Goal: Transaction & Acquisition: Subscribe to service/newsletter

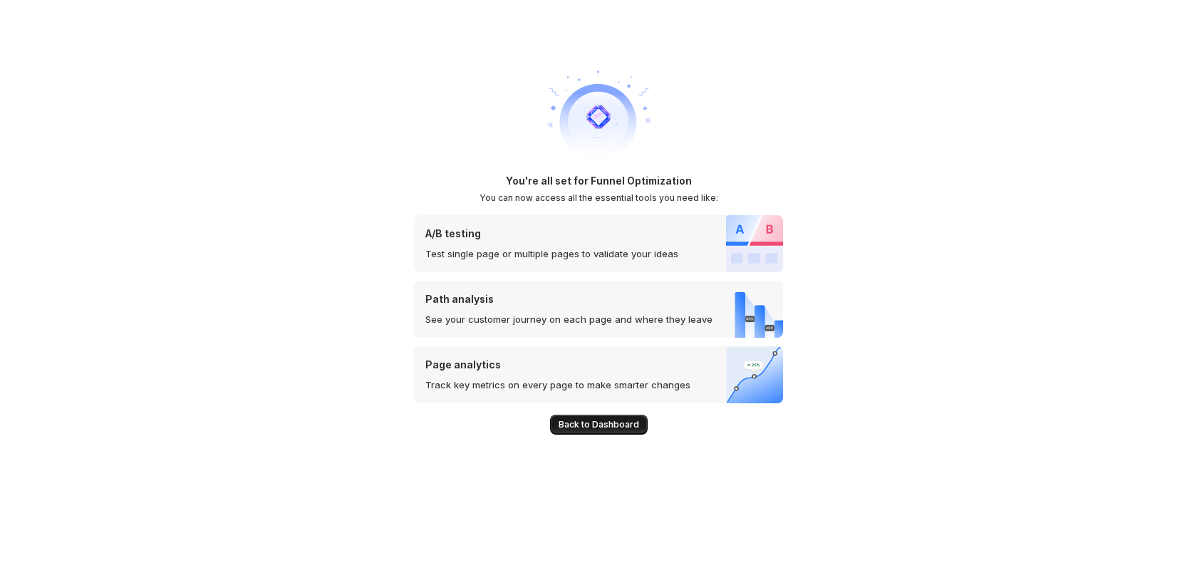
click at [584, 426] on span "Back to Dashboard" at bounding box center [599, 424] width 81 height 11
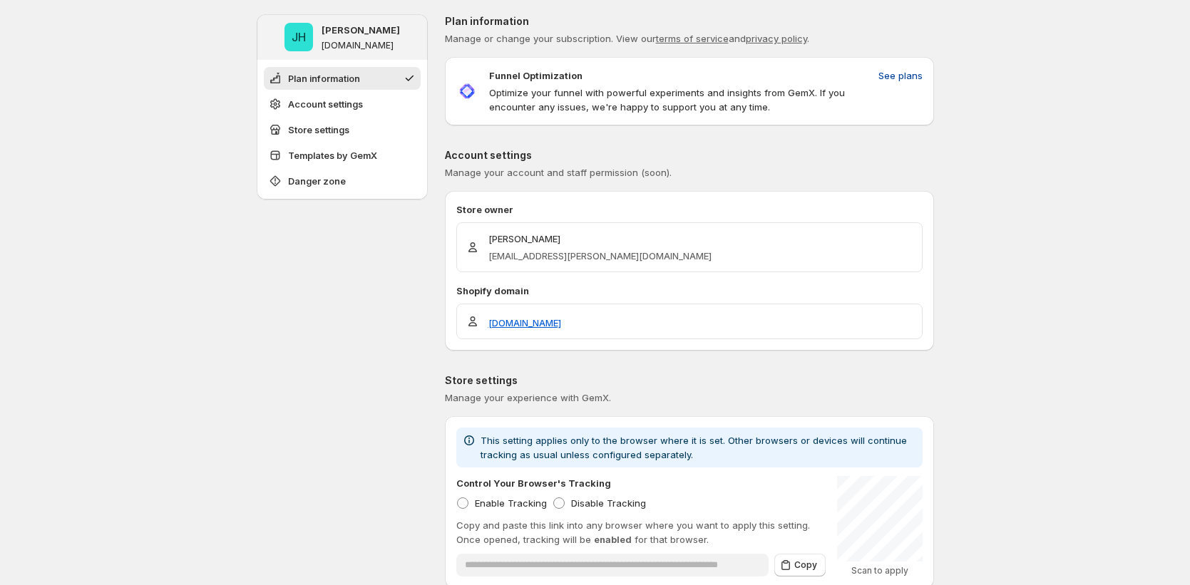
click at [910, 73] on span "See plans" at bounding box center [900, 75] width 44 height 14
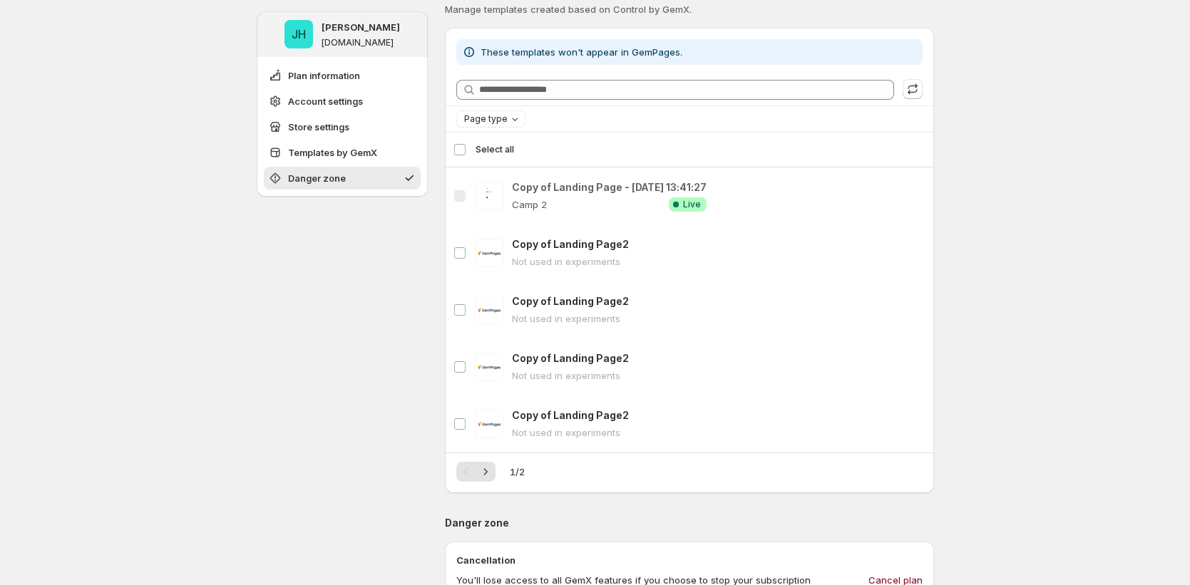
scroll to position [1142, 0]
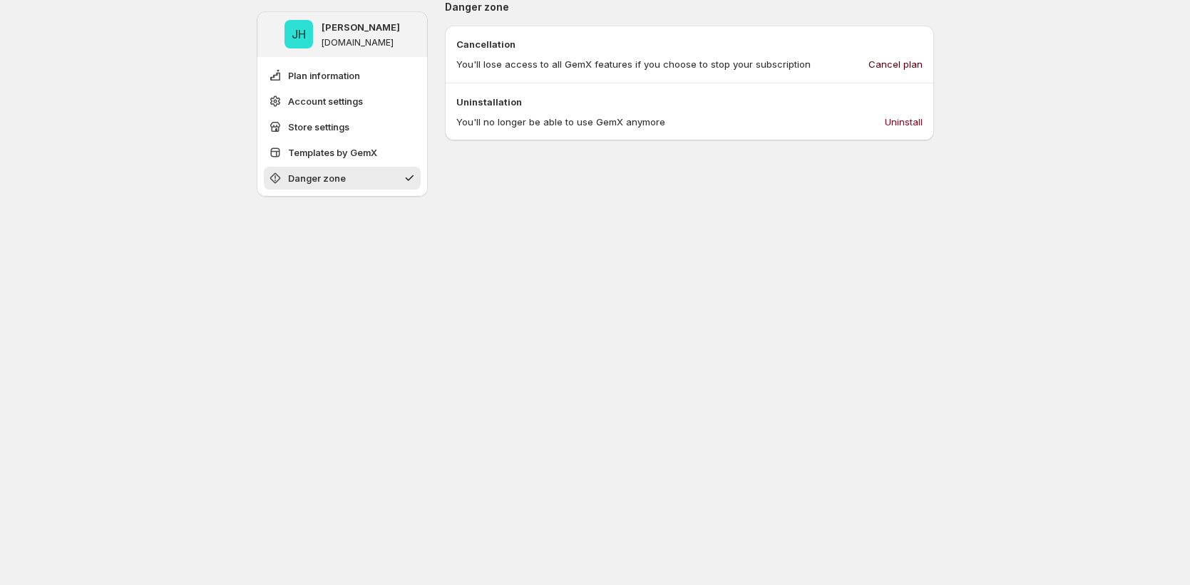
click at [897, 63] on span "Cancel plan" at bounding box center [895, 64] width 54 height 14
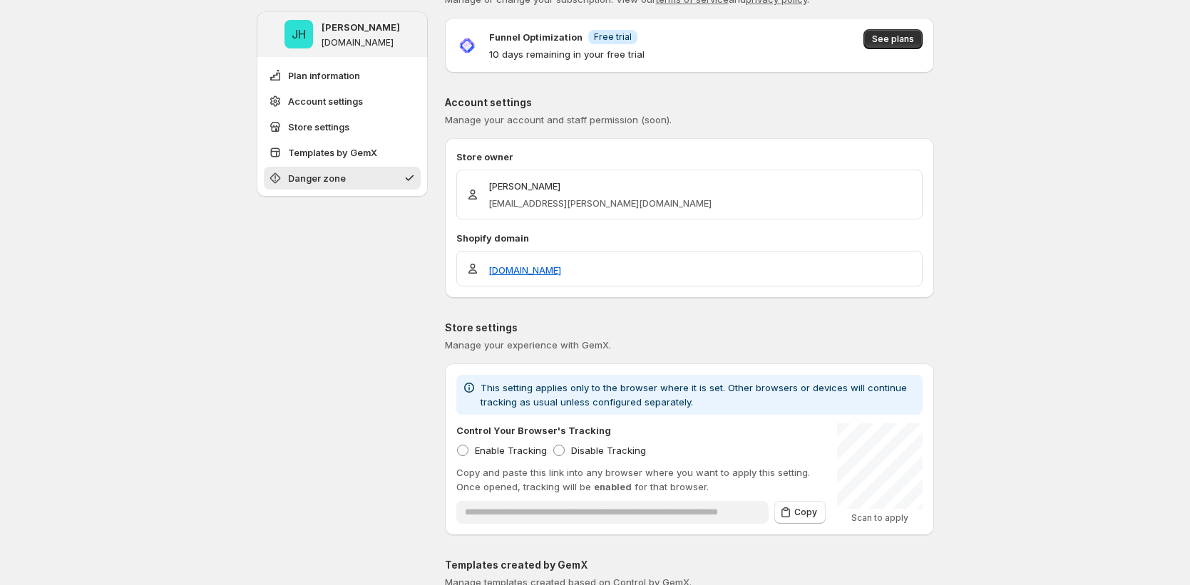
scroll to position [0, 0]
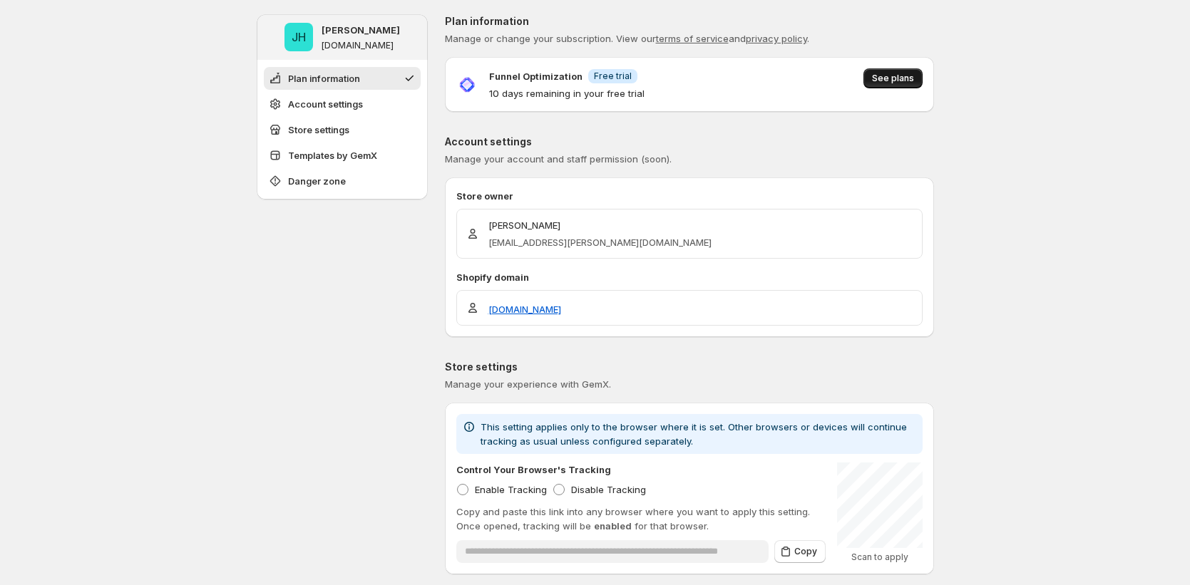
click at [885, 83] on span "See plans" at bounding box center [893, 78] width 42 height 11
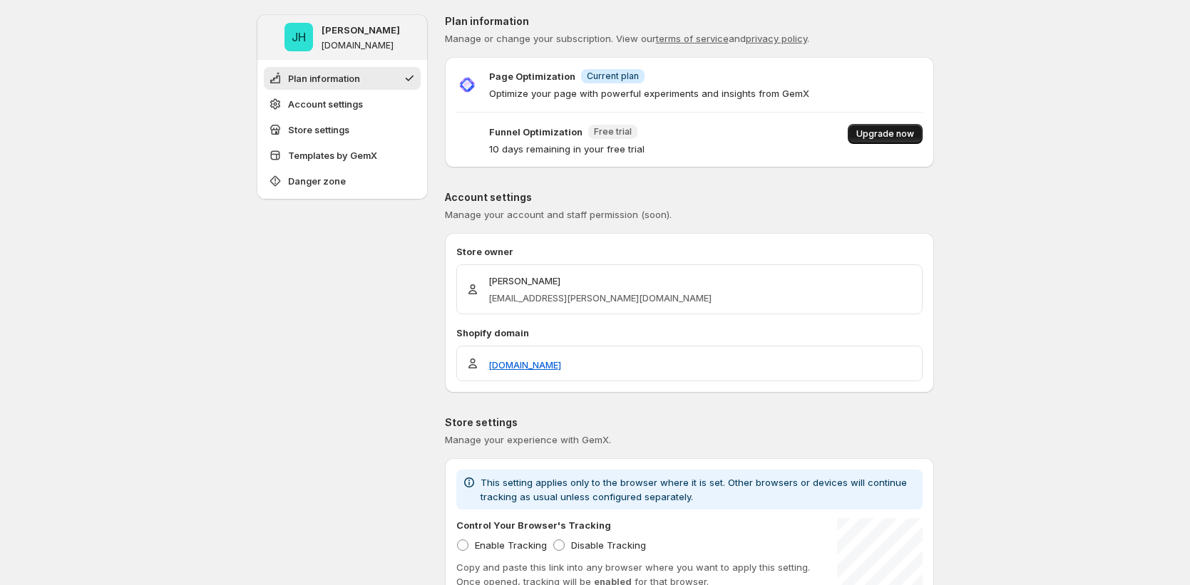
click at [872, 133] on span "Upgrade now" at bounding box center [885, 133] width 58 height 11
